Goal: Browse casually

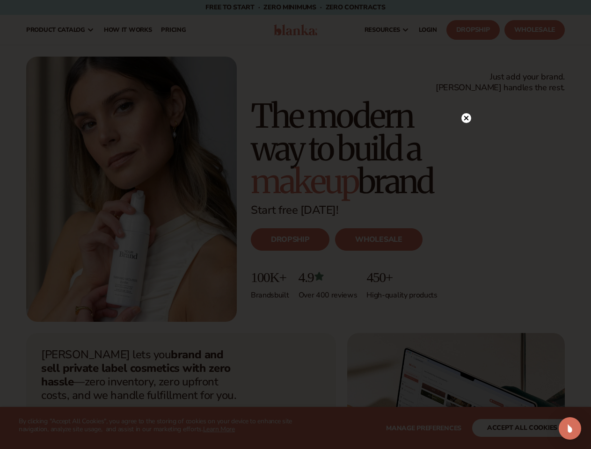
click at [466, 117] on icon at bounding box center [466, 118] width 5 height 5
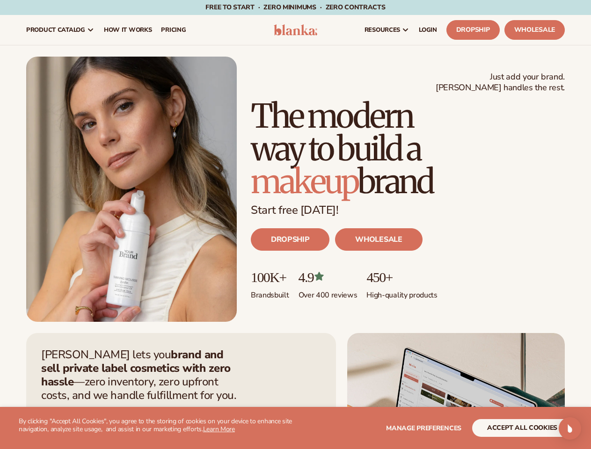
click at [570, 429] on img "Open Intercom Messenger" at bounding box center [570, 428] width 11 height 11
